Goal: Task Accomplishment & Management: Manage account settings

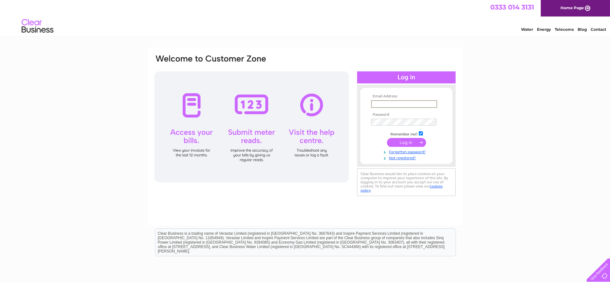
click at [377, 103] on input "text" at bounding box center [404, 104] width 66 height 8
type input "[EMAIL_ADDRESS][DOMAIN_NAME]"
click at [404, 141] on input "submit" at bounding box center [406, 141] width 39 height 9
click at [403, 140] on input "submit" at bounding box center [406, 141] width 39 height 9
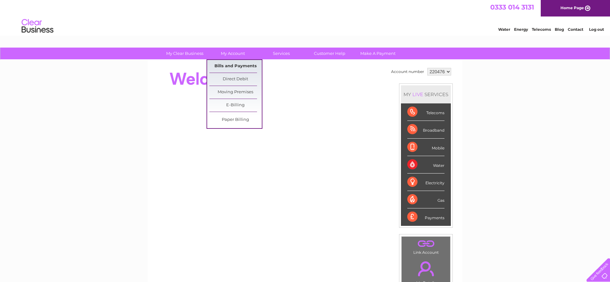
click at [235, 65] on link "Bills and Payments" at bounding box center [235, 66] width 52 height 13
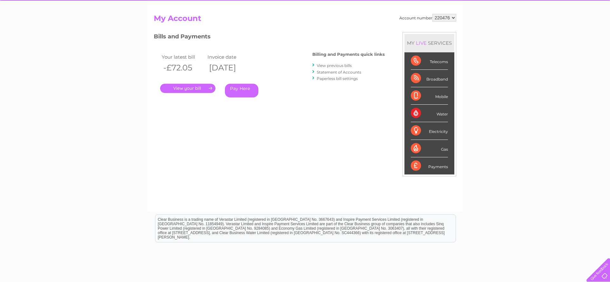
scroll to position [59, 0]
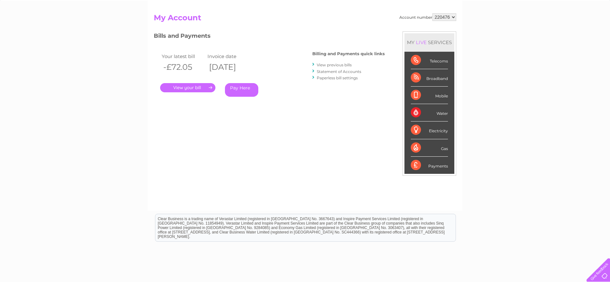
click at [453, 17] on select "220476 920916" at bounding box center [444, 17] width 24 height 8
select select "920916"
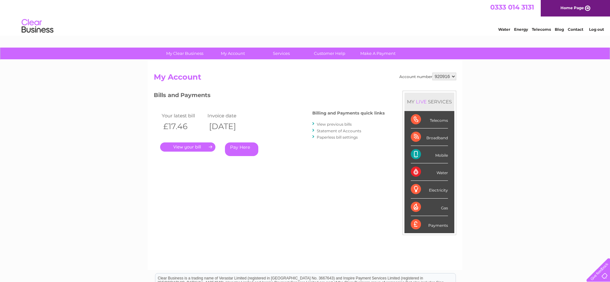
click at [342, 130] on link "Statement of Accounts" at bounding box center [338, 131] width 44 height 5
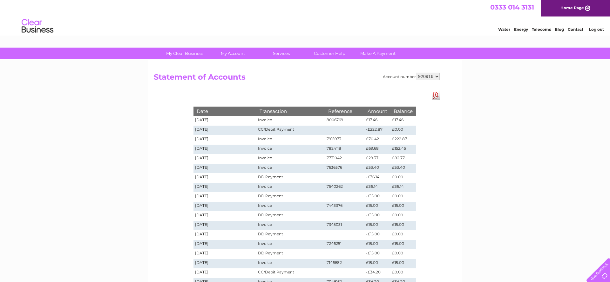
click at [436, 76] on select "220476 920916" at bounding box center [428, 77] width 24 height 8
select select "220476"
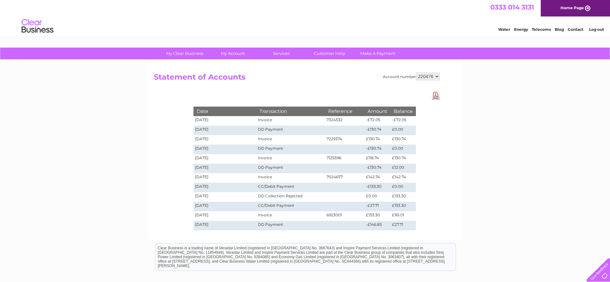
click at [595, 28] on link "Log out" at bounding box center [596, 29] width 15 height 5
